Goal: Find specific page/section: Find specific page/section

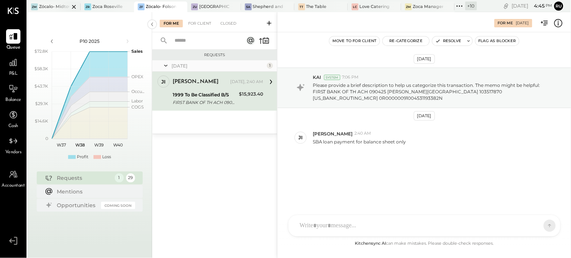
click at [57, 9] on div at bounding box center [67, 7] width 27 height 10
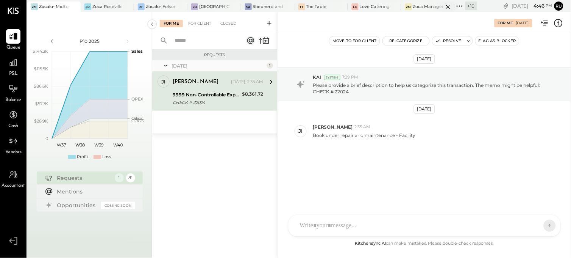
click at [429, 6] on div at bounding box center [441, 7] width 27 height 10
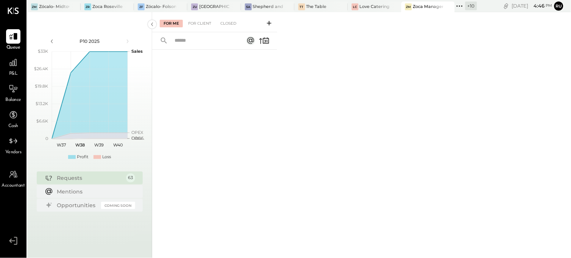
click at [16, 70] on span "P&L" at bounding box center [13, 73] width 9 height 7
